Goal: Navigation & Orientation: Find specific page/section

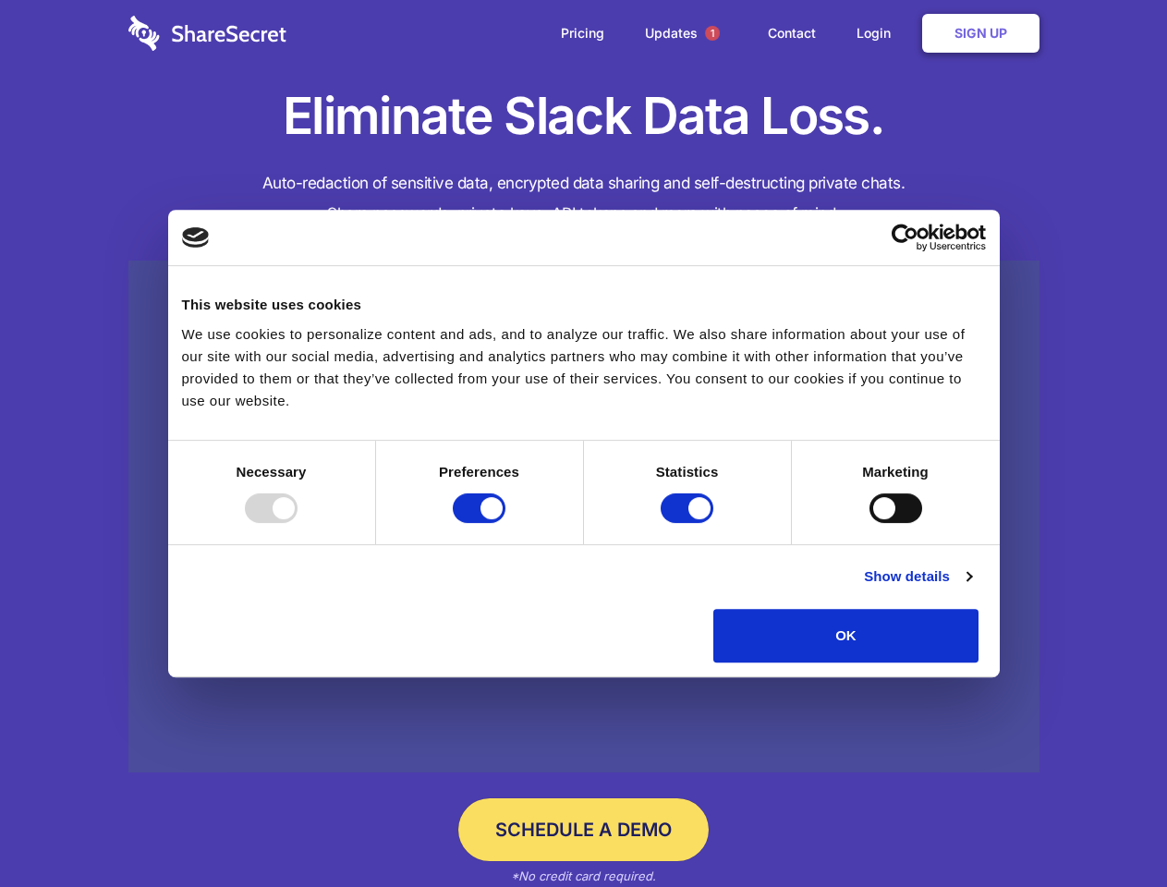
click at [298, 523] on div at bounding box center [271, 508] width 53 height 30
click at [505, 523] on input "Preferences" at bounding box center [479, 508] width 53 height 30
checkbox input "false"
click at [689, 523] on input "Statistics" at bounding box center [687, 508] width 53 height 30
checkbox input "false"
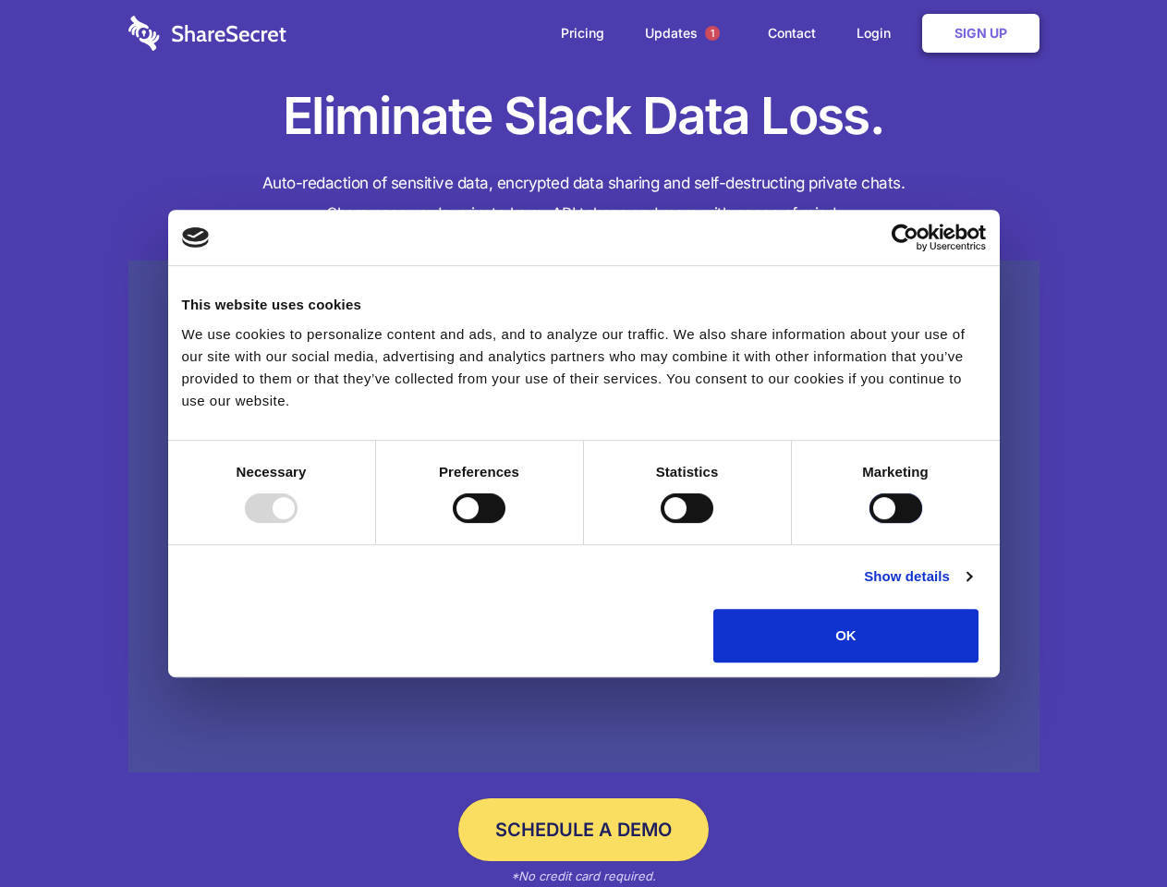
click at [870, 523] on input "Marketing" at bounding box center [896, 508] width 53 height 30
checkbox input "true"
click at [971, 588] on link "Show details" at bounding box center [917, 577] width 107 height 22
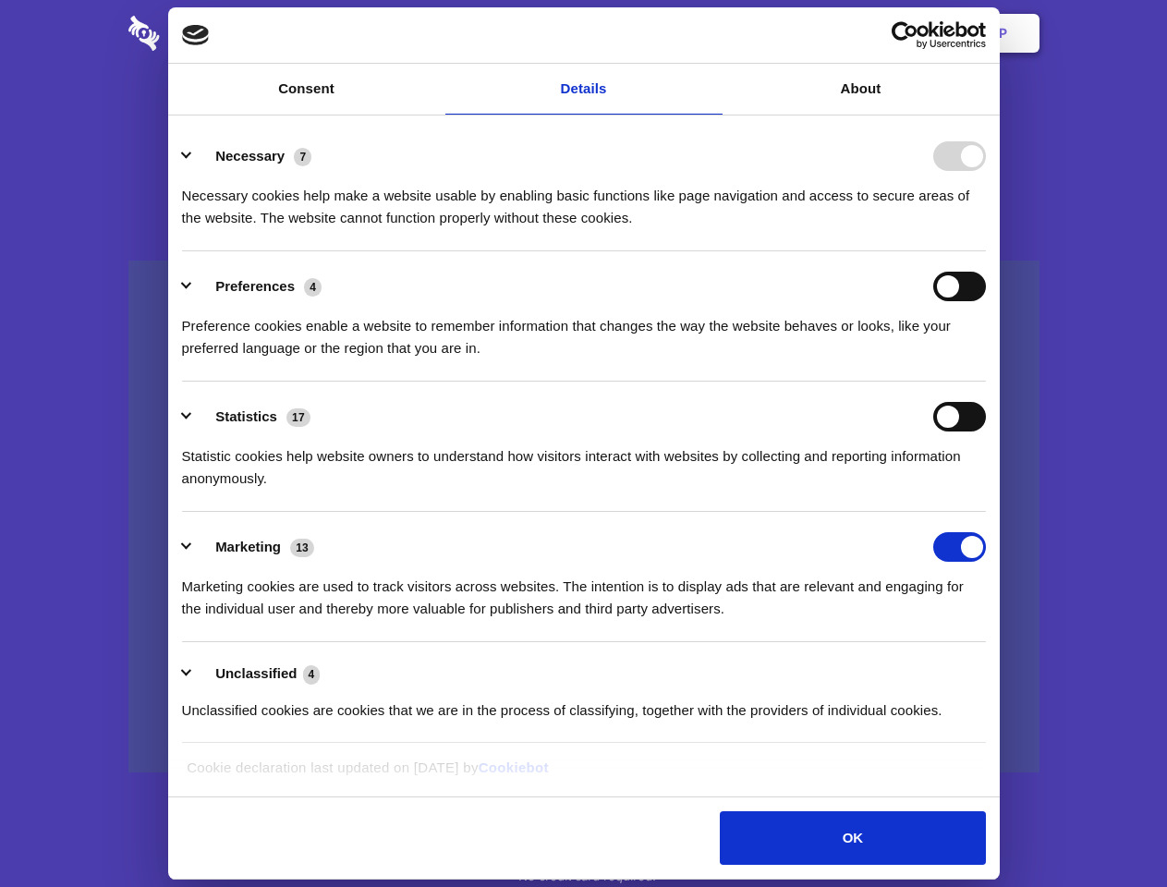
click at [986, 251] on li "Necessary 7 Necessary cookies help make a website usable by enabling basic func…" at bounding box center [584, 186] width 804 height 130
click at [712, 33] on span "1" at bounding box center [712, 33] width 15 height 15
